Goal: Task Accomplishment & Management: Manage account settings

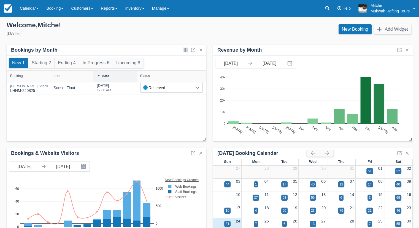
click at [184, 29] on div "Welcome , Mitche !" at bounding box center [106, 25] width 199 height 8
click at [93, 38] on div "Welcome , Mitche ! Sunday, August 24th, 2025" at bounding box center [105, 29] width 207 height 17
click at [23, 10] on link "Calendar" at bounding box center [29, 8] width 26 height 17
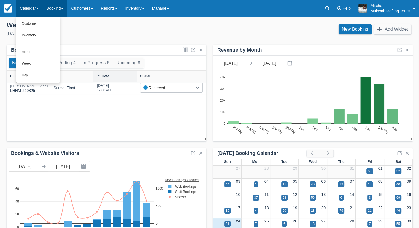
click at [52, 7] on link "Booking" at bounding box center [54, 8] width 25 height 17
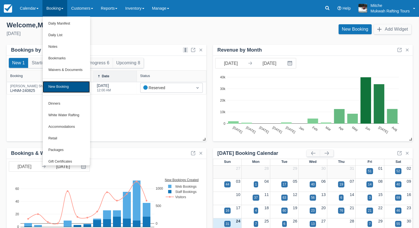
click at [76, 87] on link "New Booking" at bounding box center [66, 87] width 47 height 12
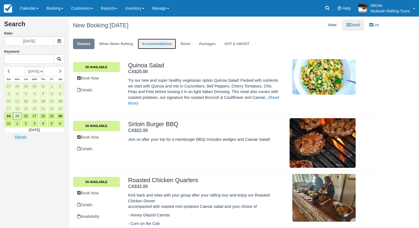
click at [154, 44] on link "Accommodations" at bounding box center [157, 44] width 38 height 11
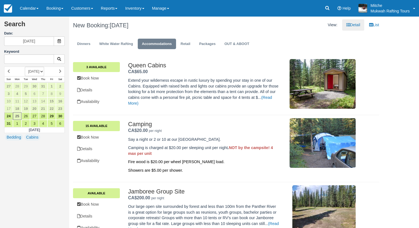
drag, startPoint x: 157, startPoint y: 123, endPoint x: 128, endPoint y: 126, distance: 29.1
click at [128, 126] on div "Camping . CA$20.00 per night . Say a night or 2 or 10 at our treed campground. …" at bounding box center [242, 148] width 236 height 55
click at [53, 116] on link "29" at bounding box center [51, 115] width 9 height 7
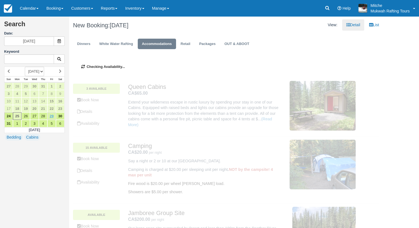
type input "08/29/25"
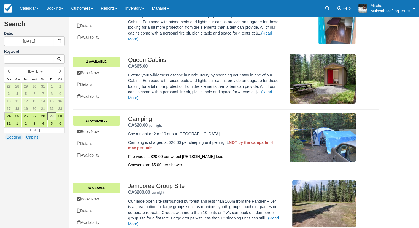
scroll to position [83, 0]
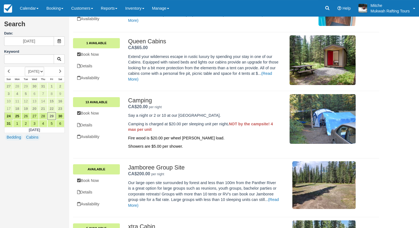
click at [101, 96] on div "Camping CA$20.00 per night . 13 Available Book Now Details Availability Camping…" at bounding box center [226, 124] width 306 height 67
click at [104, 101] on link "13 Available" at bounding box center [96, 102] width 47 height 10
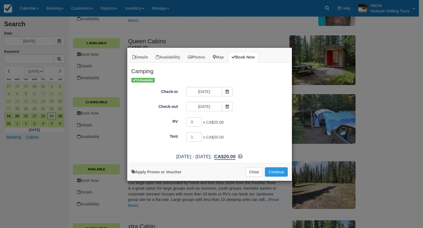
click at [238, 124] on div "0 x CA$25.00 Maximum of 10" at bounding box center [230, 122] width 96 height 11
click at [194, 21] on div "Details Availability Photos Map Book Now Camping Say a night or 2 or 10 at our …" at bounding box center [211, 114] width 423 height 228
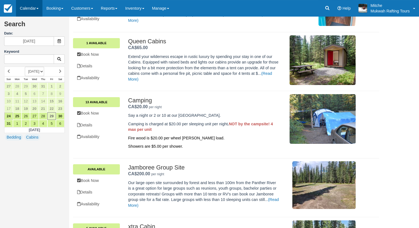
click at [36, 15] on link "Calendar" at bounding box center [29, 8] width 26 height 17
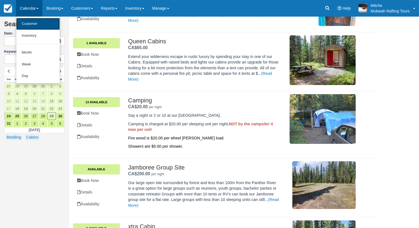
click at [42, 23] on link "Customer" at bounding box center [38, 24] width 44 height 12
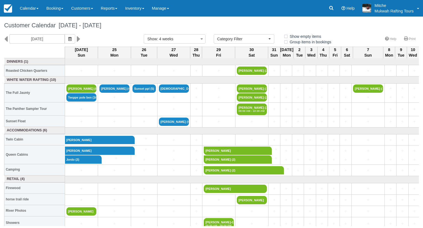
select select
click at [10, 11] on img at bounding box center [8, 8] width 8 height 8
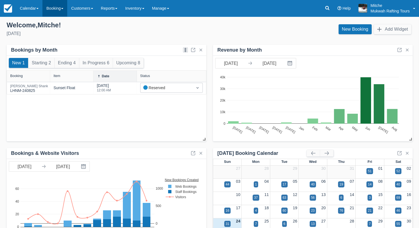
click at [66, 11] on link "Booking" at bounding box center [54, 8] width 25 height 17
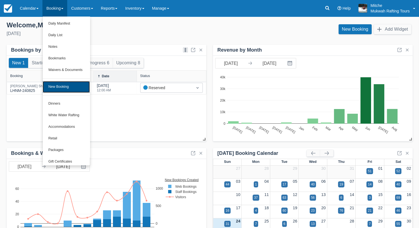
click at [70, 86] on link "New Booking" at bounding box center [66, 87] width 47 height 12
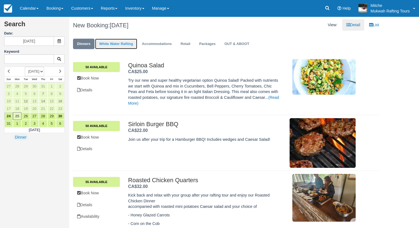
click at [119, 43] on link "White Water Rafting" at bounding box center [116, 44] width 42 height 11
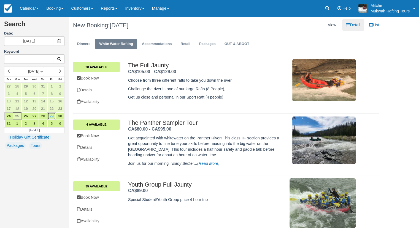
click at [54, 116] on link "29" at bounding box center [51, 115] width 9 height 7
click at [61, 117] on link "30" at bounding box center [60, 115] width 9 height 7
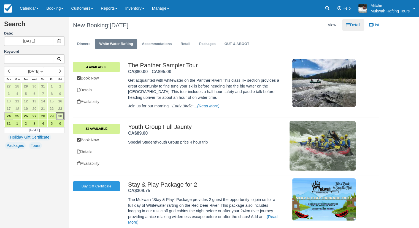
click at [61, 117] on link "30" at bounding box center [60, 115] width 9 height 7
click at [185, 25] on h1 "New Booking: Sat Aug 30, 2025" at bounding box center [147, 25] width 149 height 7
click at [50, 111] on link "22" at bounding box center [51, 108] width 9 height 7
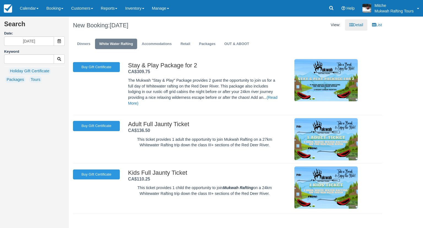
click at [52, 117] on div "Search Date: 08/22/25 Keyword Bedding Cabins Holiday Gift Certificate Flames Ga…" at bounding box center [34, 114] width 69 height 228
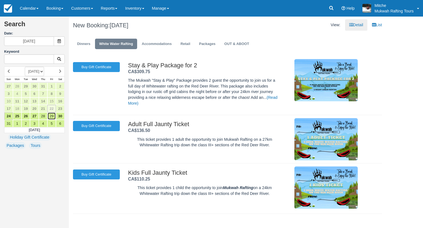
click at [52, 117] on link "29" at bounding box center [51, 115] width 9 height 7
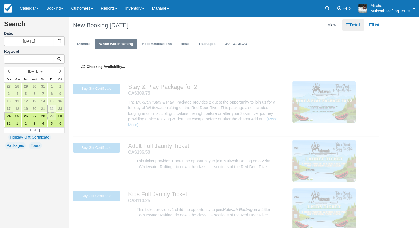
type input "08/29/25"
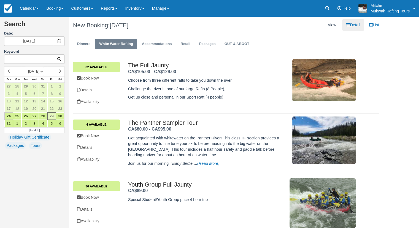
click at [288, 28] on div "View: Detail List" at bounding box center [304, 24] width 157 height 11
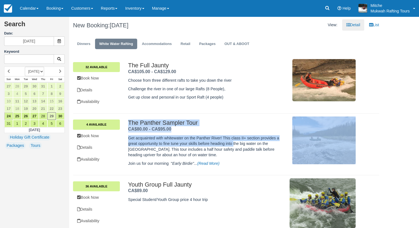
drag, startPoint x: 280, startPoint y: 138, endPoint x: 233, endPoint y: 145, distance: 46.8
click at [233, 145] on div "The Panther Sampler Tour . CA$80.00 - CA$95.00 . Get acquainted with whitewater…" at bounding box center [242, 143] width 228 height 49
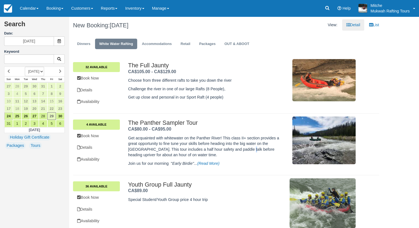
click at [239, 151] on p "Get acquainted with whitewater on the Panther River! This class II+ section pro…" at bounding box center [204, 146] width 152 height 23
click at [273, 149] on p "Get acquainted with whitewater on the Panther River! This class II+ section pro…" at bounding box center [204, 146] width 152 height 23
click at [273, 147] on p "Get acquainted with whitewater on the Panther River! This class II+ section pro…" at bounding box center [204, 146] width 152 height 23
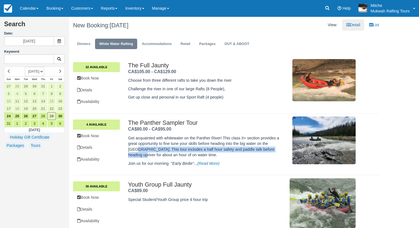
drag, startPoint x: 276, startPoint y: 151, endPoint x: 128, endPoint y: 150, distance: 148.0
click at [128, 150] on p "Get acquainted with whitewater on the Panther River! This class II+ section pro…" at bounding box center [204, 146] width 152 height 23
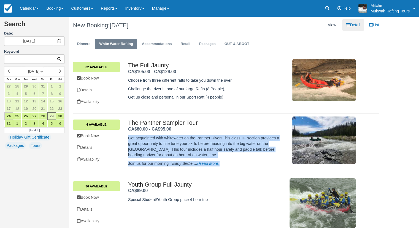
drag, startPoint x: 128, startPoint y: 138, endPoint x: 225, endPoint y: 163, distance: 100.3
click at [225, 163] on div "Get acquainted with whitewater on the Panther River! This class II+ section pro…" at bounding box center [204, 149] width 152 height 34
click at [249, 159] on div "Get acquainted with whitewater on the Panther River! This class II+ section pro…" at bounding box center [204, 149] width 152 height 34
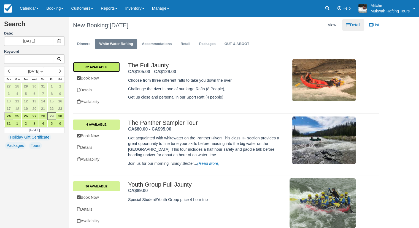
click at [115, 63] on link "32 Available" at bounding box center [96, 67] width 47 height 10
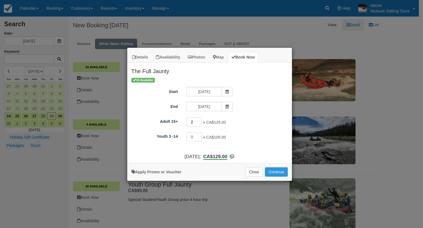
type input "2"
click at [200, 120] on input "2" at bounding box center [194, 121] width 16 height 9
click at [250, 118] on div "2 x CA$129.00 Required.Maximum of 36" at bounding box center [230, 122] width 96 height 11
click at [283, 175] on button "Continue" at bounding box center [276, 171] width 23 height 9
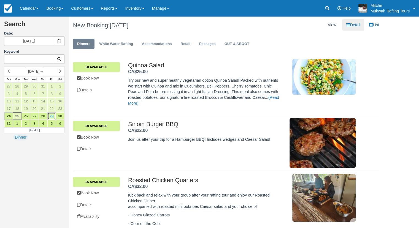
click at [53, 113] on link "29" at bounding box center [51, 115] width 9 height 7
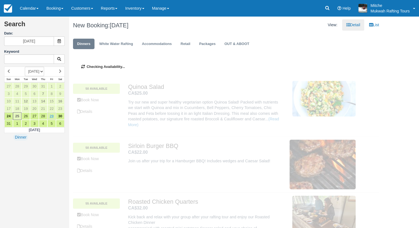
type input "[DATE]"
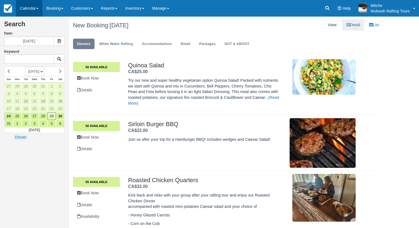
click at [35, 12] on link "Calendar" at bounding box center [29, 8] width 26 height 17
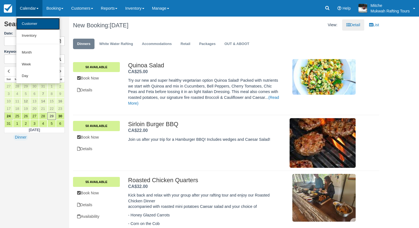
click at [42, 23] on link "Customer" at bounding box center [38, 24] width 44 height 12
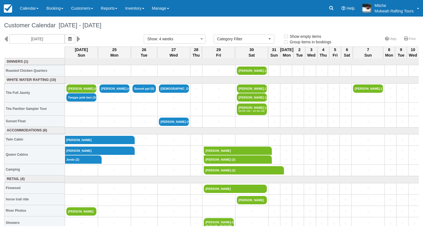
select select
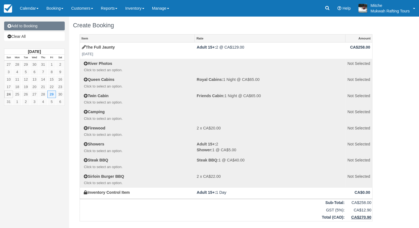
click at [26, 25] on link "Add to Booking" at bounding box center [34, 25] width 61 height 9
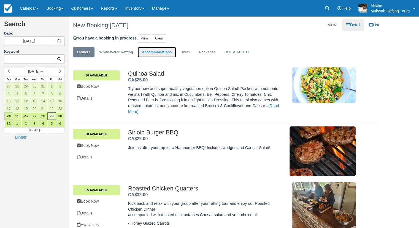
click at [172, 52] on link "Accommodations" at bounding box center [157, 52] width 38 height 11
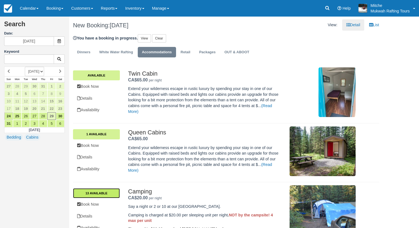
click at [95, 193] on link "13 Available" at bounding box center [96, 193] width 47 height 10
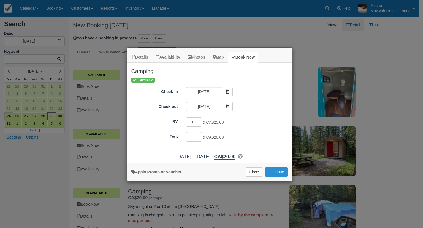
click at [282, 171] on button "Continue" at bounding box center [276, 171] width 23 height 9
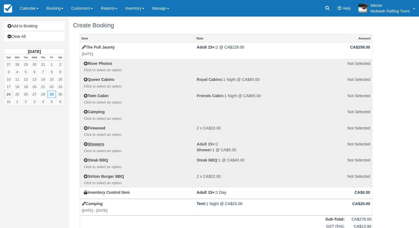
scroll to position [138, 0]
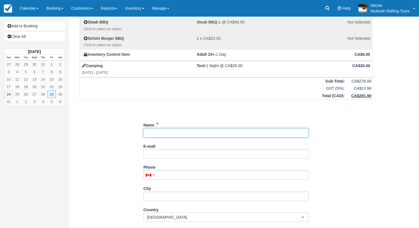
click at [212, 133] on input "Name" at bounding box center [225, 132] width 165 height 9
type input "[PERSON_NAME]"
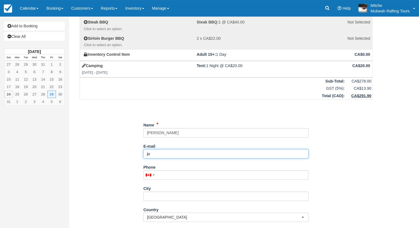
type input "j"
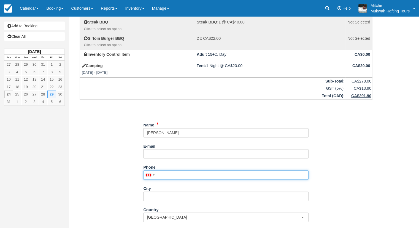
click at [177, 176] on input "Phone" at bounding box center [225, 174] width 165 height 9
type input "1647"
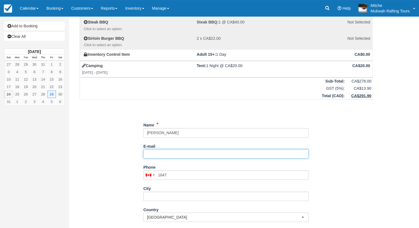
click at [168, 149] on input "E-mail" at bounding box center [225, 153] width 165 height 9
type input "[EMAIL_ADDRESS][DOMAIN_NAME]"
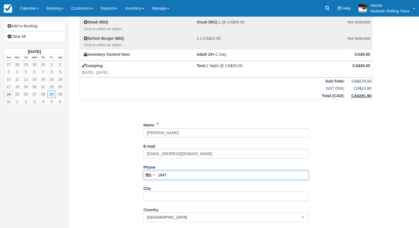
click at [185, 178] on input "1647" at bounding box center [225, 174] width 165 height 9
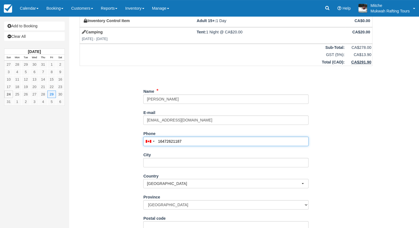
scroll to position [239, 0]
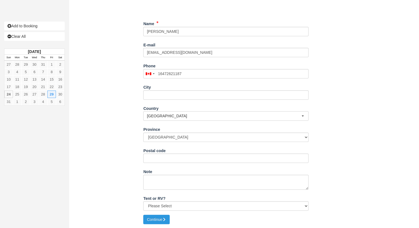
type input "(647) 262-1187"
click at [191, 87] on div "City" at bounding box center [225, 90] width 165 height 17
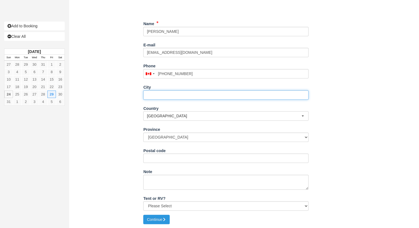
click at [191, 92] on input "City" at bounding box center [225, 94] width 165 height 9
type input "O"
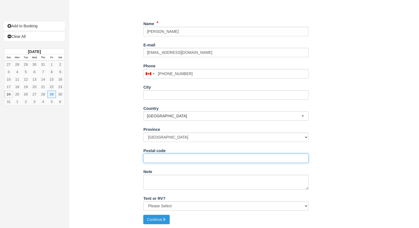
click at [174, 159] on input "Postal code" at bounding box center [225, 157] width 165 height 9
type input "L6E0N9"
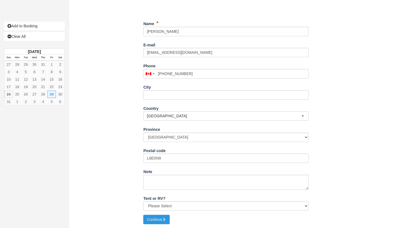
click at [153, 223] on div "Create Booking Item Rate Amount The Full Jaunty Fri Aug 29, 2025 Adult 15+: 2 @…" at bounding box center [226, 3] width 314 height 450
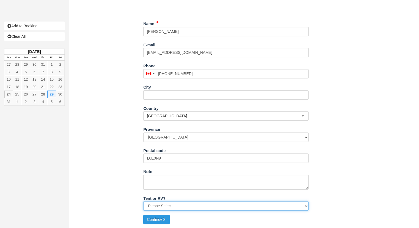
click at [158, 203] on select "Please Select Tent RV Third Choice" at bounding box center [225, 205] width 165 height 9
select select "Tent"
click at [143, 201] on select "Please Select Tent RV Third Choice" at bounding box center [225, 205] width 165 height 9
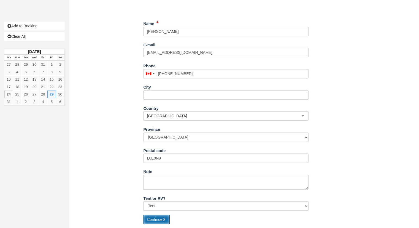
click at [153, 217] on button "Continue" at bounding box center [156, 218] width 26 height 9
type input "+16472621187"
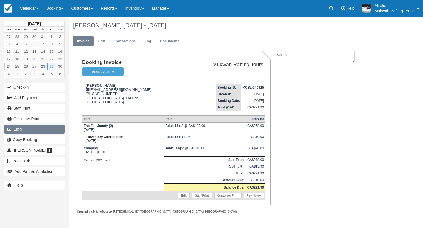
click at [25, 129] on button "Email" at bounding box center [34, 129] width 61 height 9
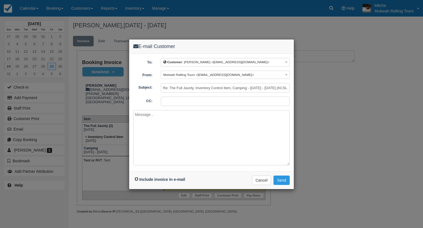
click at [136, 177] on input "Include invoice in e-mail" at bounding box center [137, 179] width 4 height 4
checkbox input "true"
click at [281, 179] on button "Send" at bounding box center [282, 179] width 16 height 9
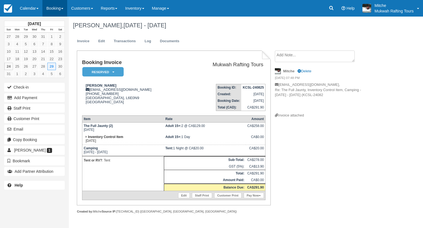
click at [60, 6] on link "Booking" at bounding box center [54, 8] width 25 height 17
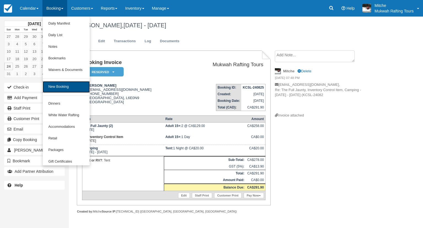
click at [59, 88] on link "New Booking" at bounding box center [66, 87] width 47 height 12
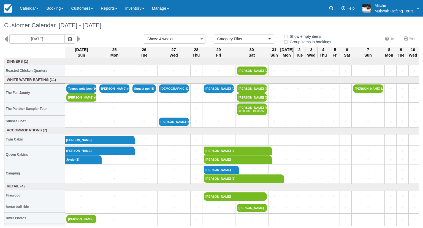
select select
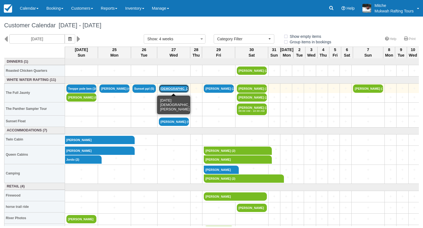
click at [176, 86] on link "Christian Boysen (7)" at bounding box center [174, 88] width 30 height 8
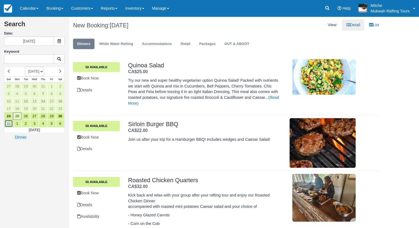
click at [6, 126] on link "31" at bounding box center [8, 123] width 9 height 7
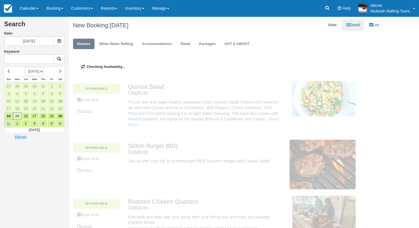
type input "08/31/25"
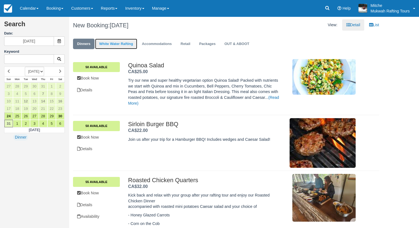
click at [126, 44] on link "White Water Rafting" at bounding box center [116, 44] width 42 height 11
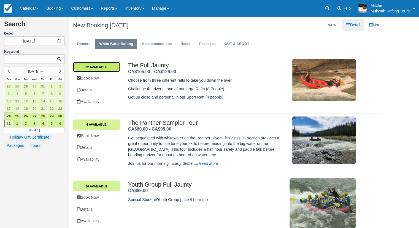
click at [97, 70] on link "32 Available" at bounding box center [96, 67] width 47 height 10
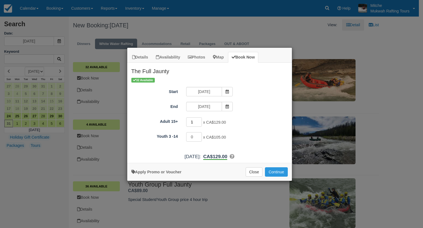
click at [200, 118] on input "1" at bounding box center [194, 121] width 16 height 9
click at [199, 120] on input "2" at bounding box center [194, 121] width 16 height 9
click at [199, 118] on input "2" at bounding box center [194, 121] width 16 height 9
click at [199, 120] on input "3" at bounding box center [194, 121] width 16 height 9
click at [199, 120] on input "4" at bounding box center [194, 121] width 16 height 9
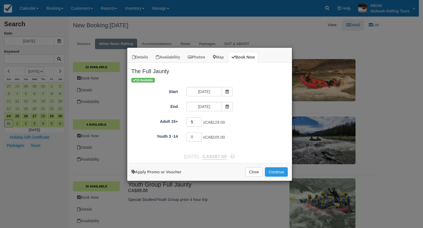
type input "5"
click at [199, 120] on input "5" at bounding box center [194, 121] width 16 height 9
click at [251, 113] on div "32 Available Start 08/31/25 End 08/31/25 Adult 15+ 5 x CA$129.00 Required.Maxim…" at bounding box center [209, 113] width 165 height 73
click at [276, 170] on button "Continue" at bounding box center [276, 171] width 23 height 9
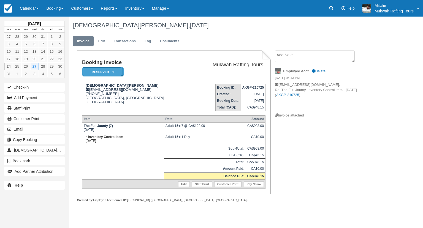
click at [117, 72] on em "Reserved" at bounding box center [102, 72] width 41 height 10
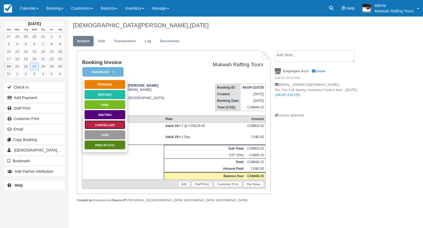
click at [108, 121] on link "Cancelled" at bounding box center [104, 125] width 41 height 10
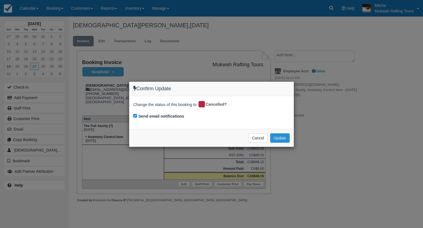
click at [277, 135] on button "Update" at bounding box center [280, 137] width 20 height 9
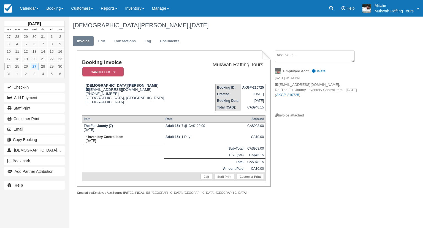
click at [192, 74] on td "Mukwah Rafting Tours" at bounding box center [229, 70] width 74 height 20
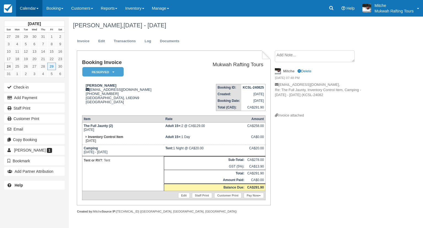
click at [34, 7] on link "Calendar" at bounding box center [29, 8] width 26 height 17
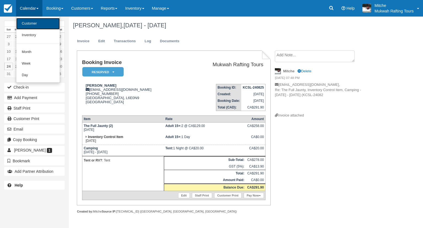
click at [35, 27] on link "Customer" at bounding box center [38, 24] width 44 height 12
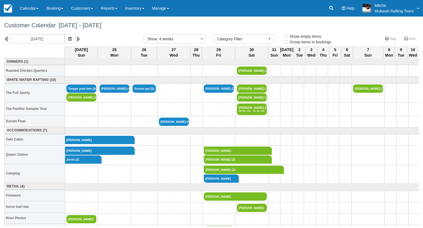
select select
